Goal: Information Seeking & Learning: Learn about a topic

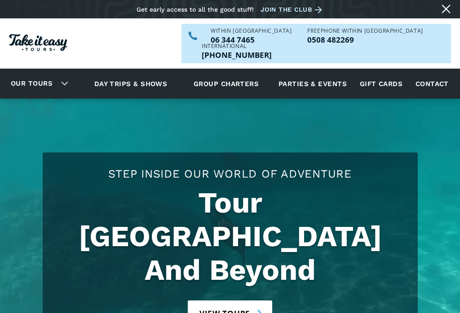
click at [37, 74] on link "Our tours" at bounding box center [31, 83] width 55 height 21
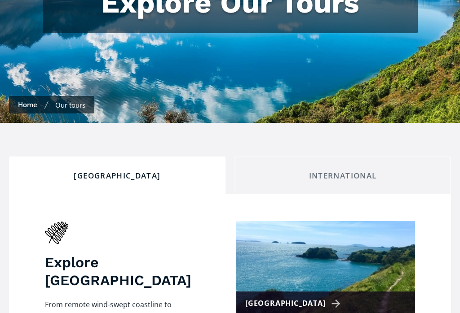
scroll to position [223, 0]
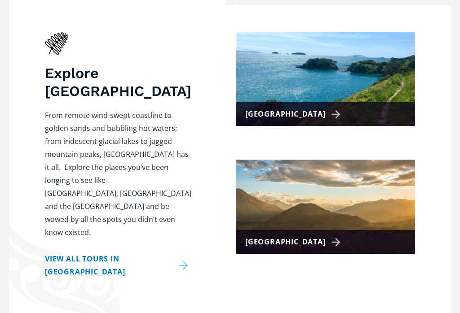
click at [281, 236] on div "[GEOGRAPHIC_DATA]" at bounding box center [294, 242] width 98 height 13
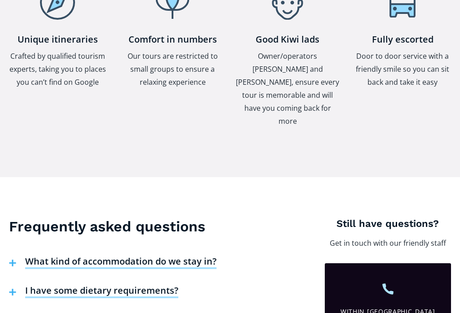
scroll to position [1578, 0]
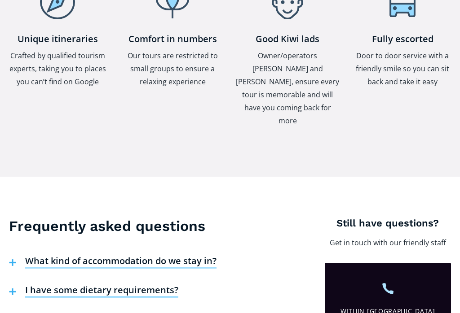
click at [178, 255] on h4 "What kind of accommodation do we stay in?" at bounding box center [120, 261] width 191 height 13
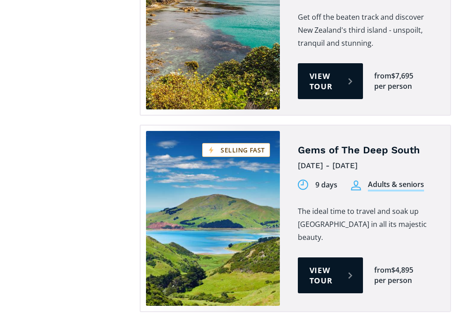
scroll to position [950, 0]
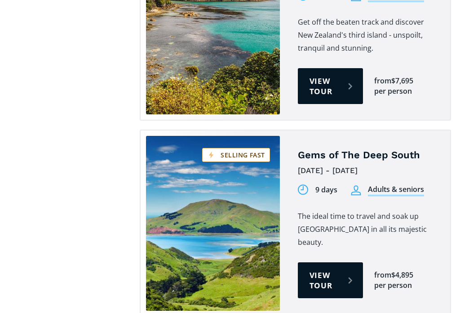
click at [336, 263] on link "View tour" at bounding box center [330, 281] width 65 height 36
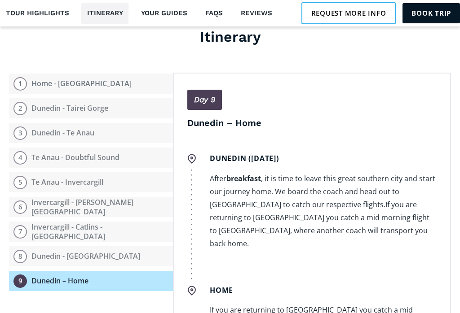
scroll to position [3829, 0]
click at [215, 17] on link "FAQs" at bounding box center [213, 13] width 29 height 21
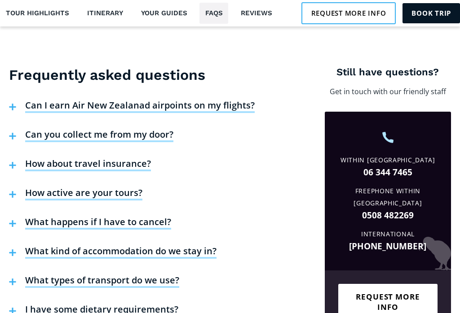
scroll to position [2079, 0]
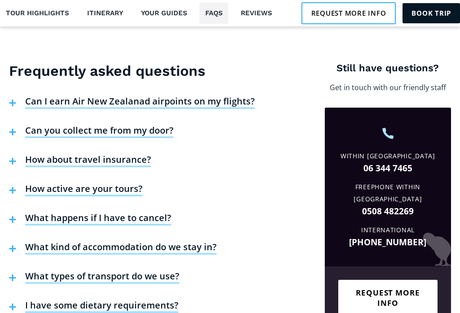
click at [40, 183] on h4 "How active are your tours?" at bounding box center [83, 189] width 117 height 13
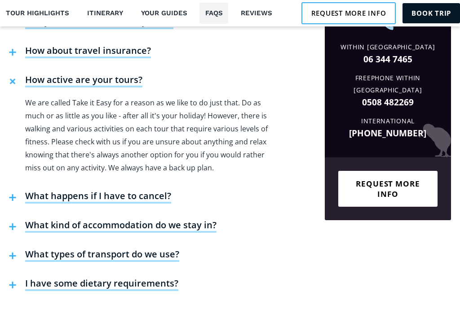
scroll to position [2188, 0]
